Goal: Find specific page/section: Find specific page/section

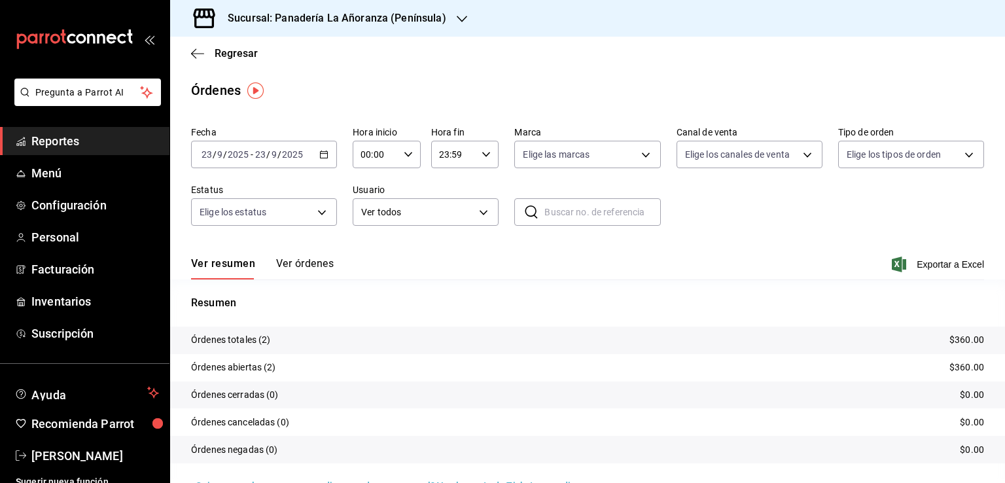
click at [47, 141] on span "Reportes" at bounding box center [95, 141] width 128 height 18
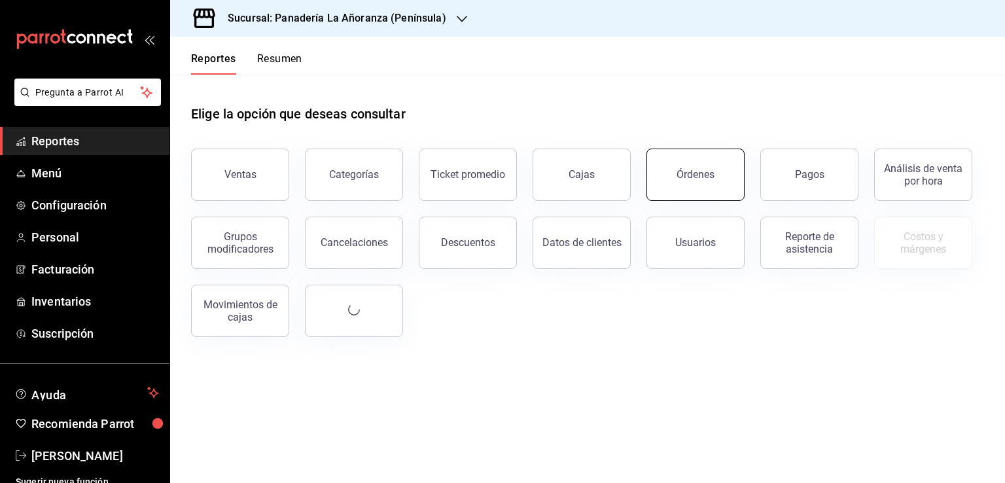
click at [724, 189] on button "Órdenes" at bounding box center [695, 175] width 98 height 52
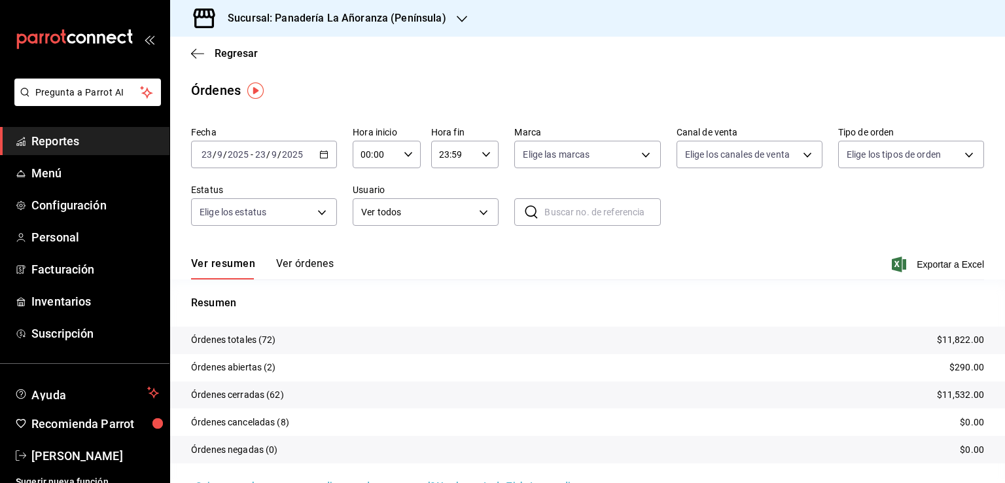
click at [461, 16] on icon "button" at bounding box center [462, 19] width 10 height 10
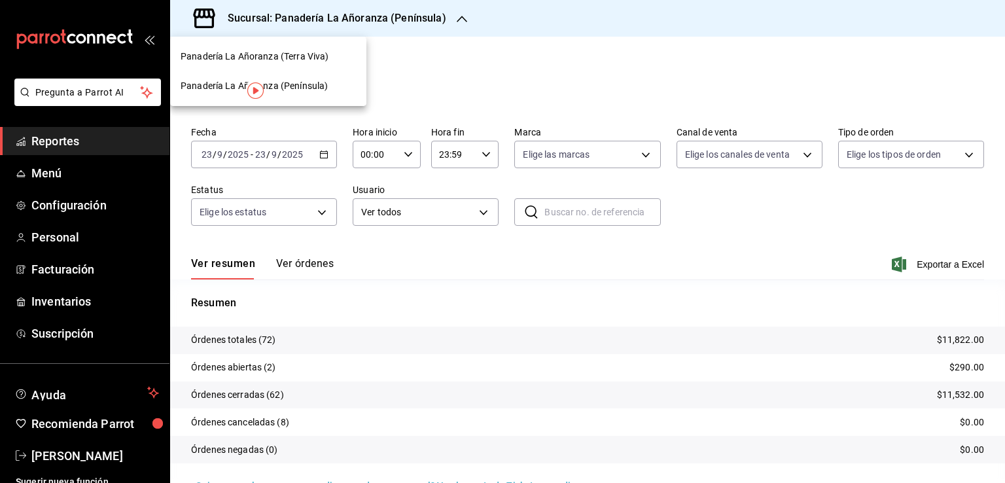
click at [289, 53] on span "Panadería La Añoranza (Terra Viva)" at bounding box center [255, 57] width 148 height 14
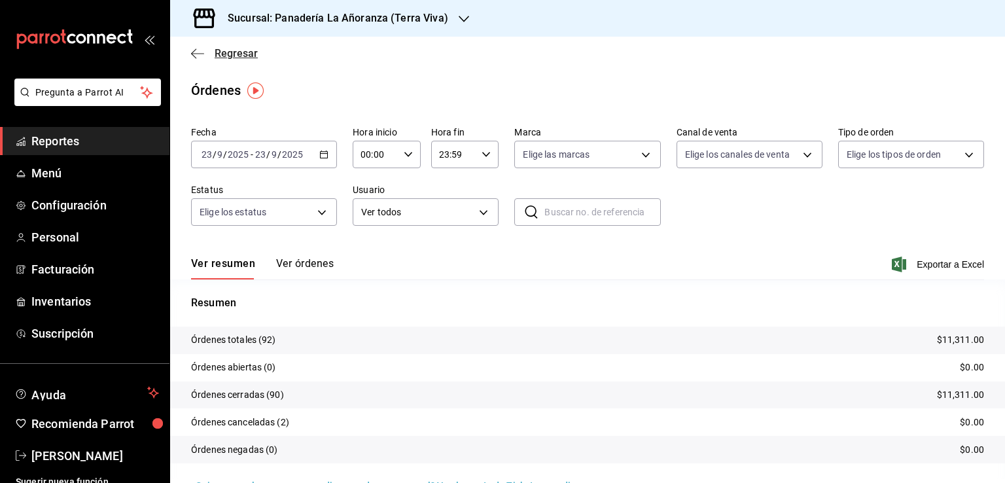
click at [196, 56] on icon "button" at bounding box center [197, 54] width 13 height 12
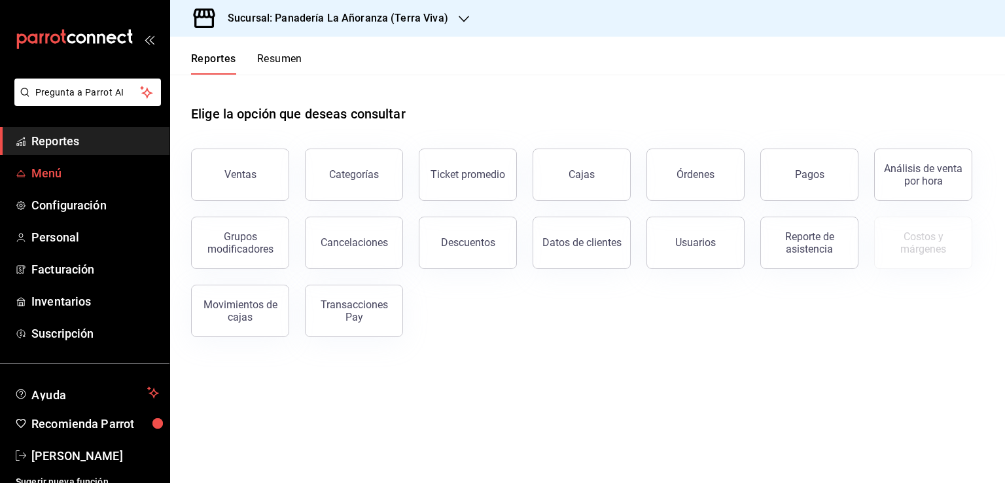
click at [39, 175] on span "Menú" at bounding box center [95, 173] width 128 height 18
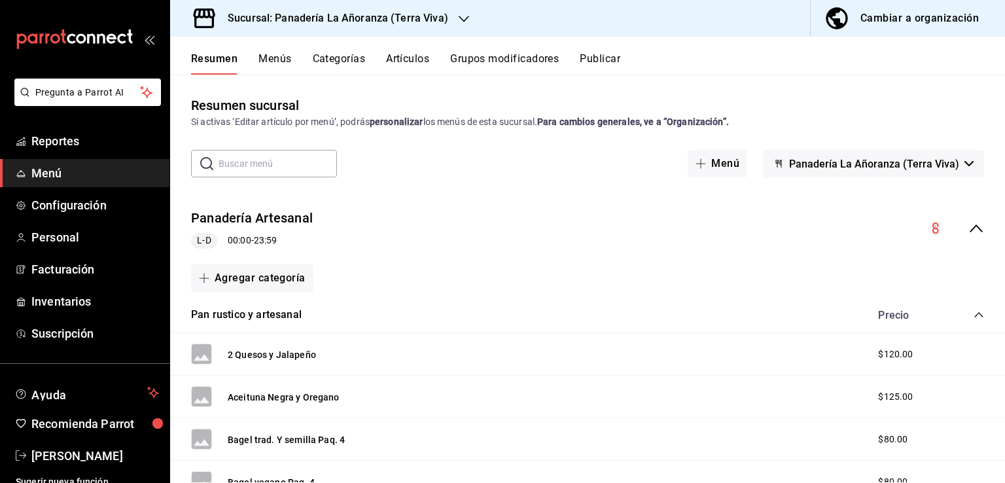
click at [413, 63] on button "Artículos" at bounding box center [407, 63] width 43 height 22
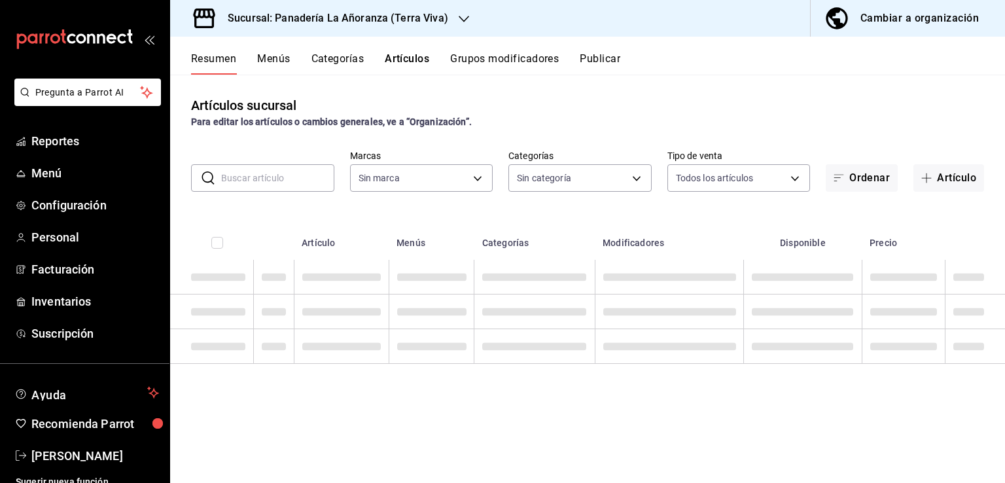
drag, startPoint x: 335, startPoint y: 145, endPoint x: 277, endPoint y: 184, distance: 69.7
click at [277, 184] on input "text" at bounding box center [277, 178] width 113 height 26
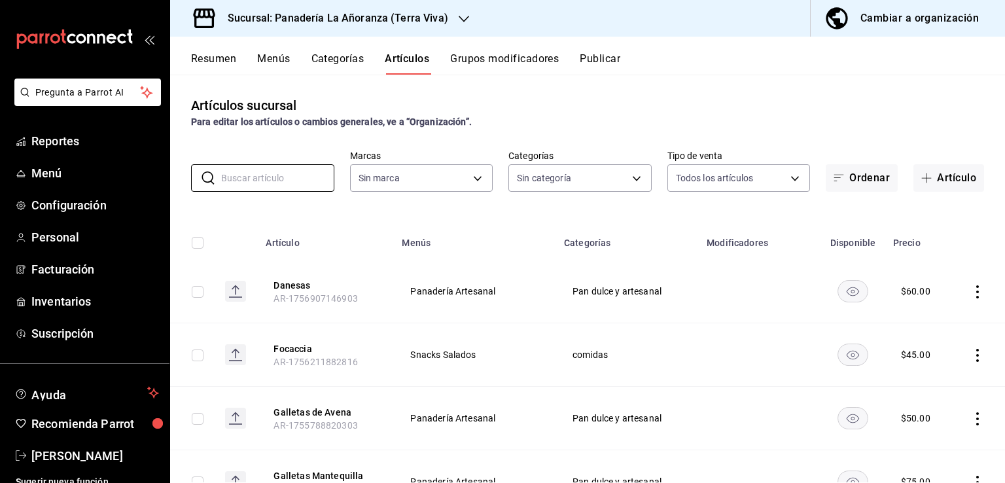
type input "09bd01bc-a7a8-4e76-a77c-84a521ec03ca"
type input "48e34e33-f54a-475e-b880-452f460cfaab,0849025f-e574-4211-bf42-367c6642a5e4,ec86d…"
type input "[PERSON_NAME]"
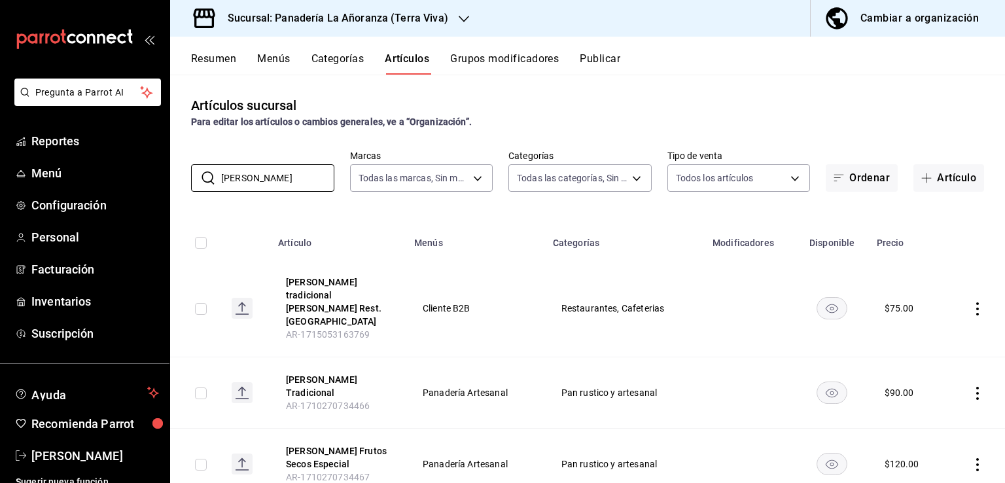
scroll to position [65, 0]
